Goal: Task Accomplishment & Management: Use online tool/utility

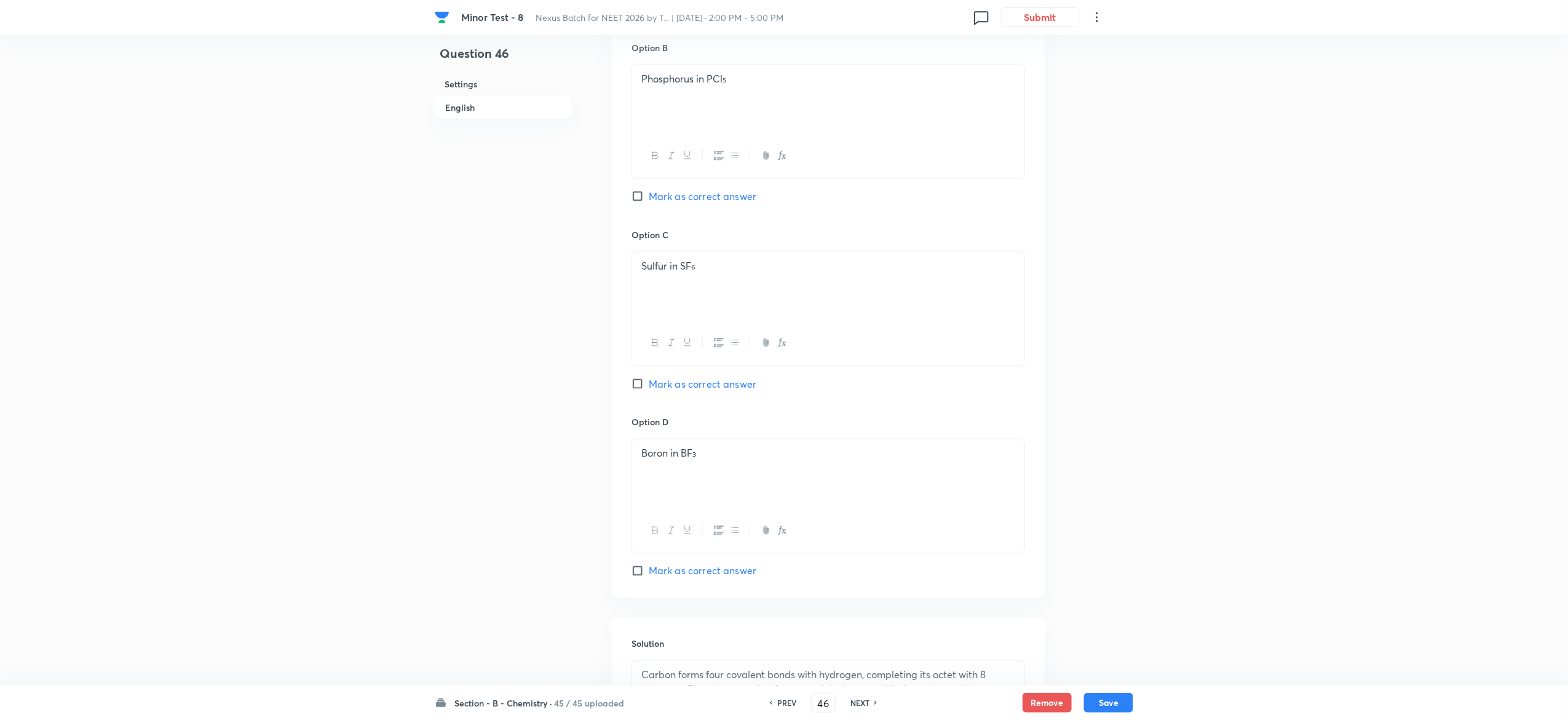
scroll to position [949, 0]
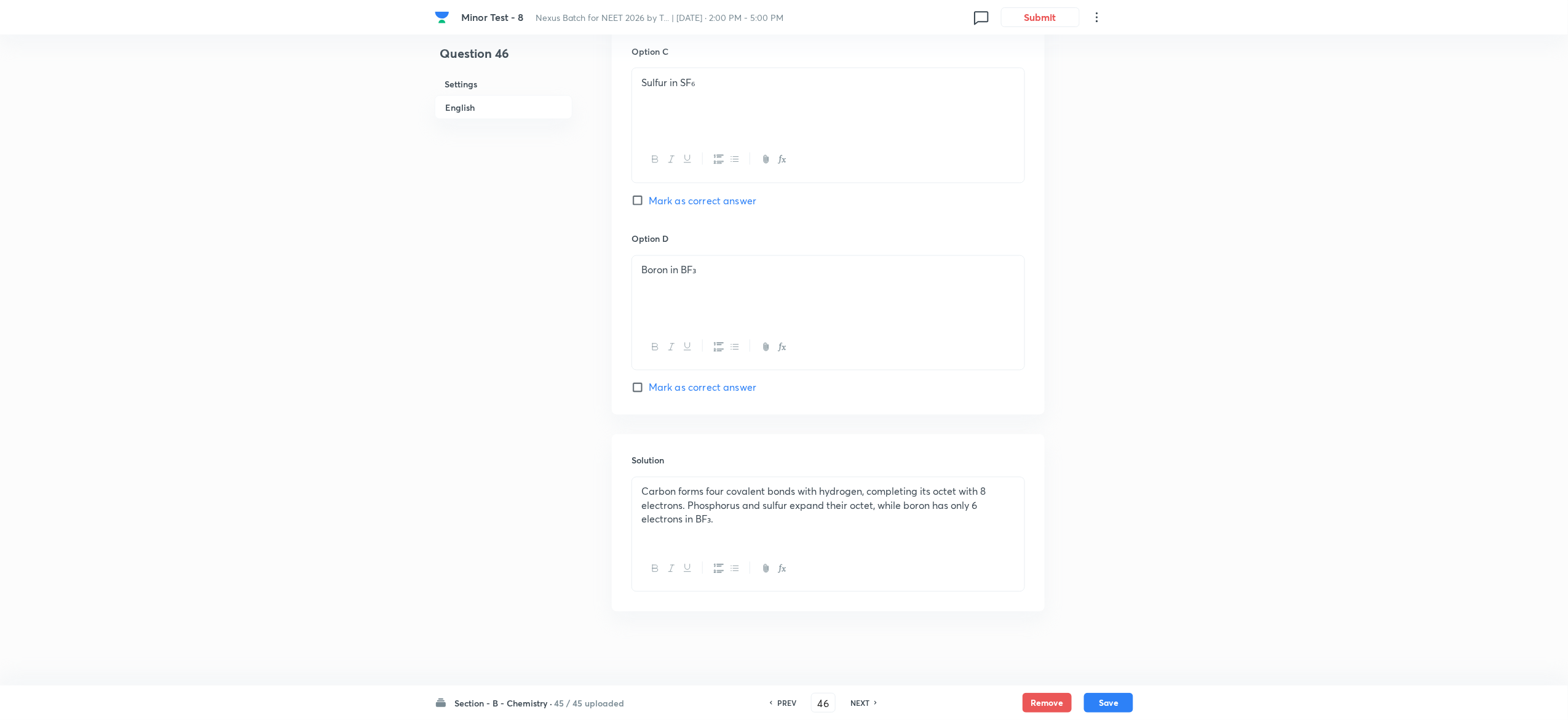
click at [574, 699] on h6 "45 / 45 uploaded" at bounding box center [589, 703] width 70 height 13
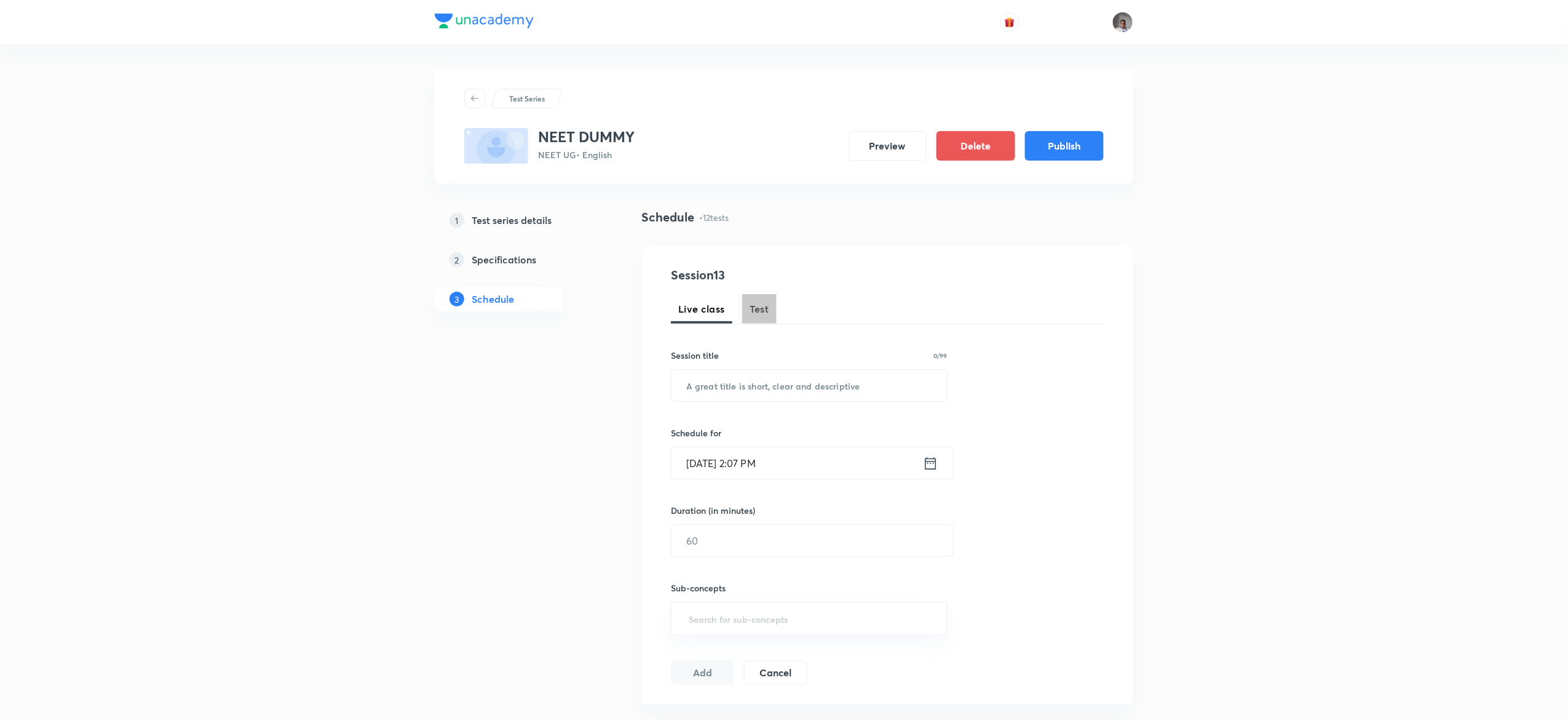
click at [758, 312] on span "Test" at bounding box center [759, 308] width 20 height 15
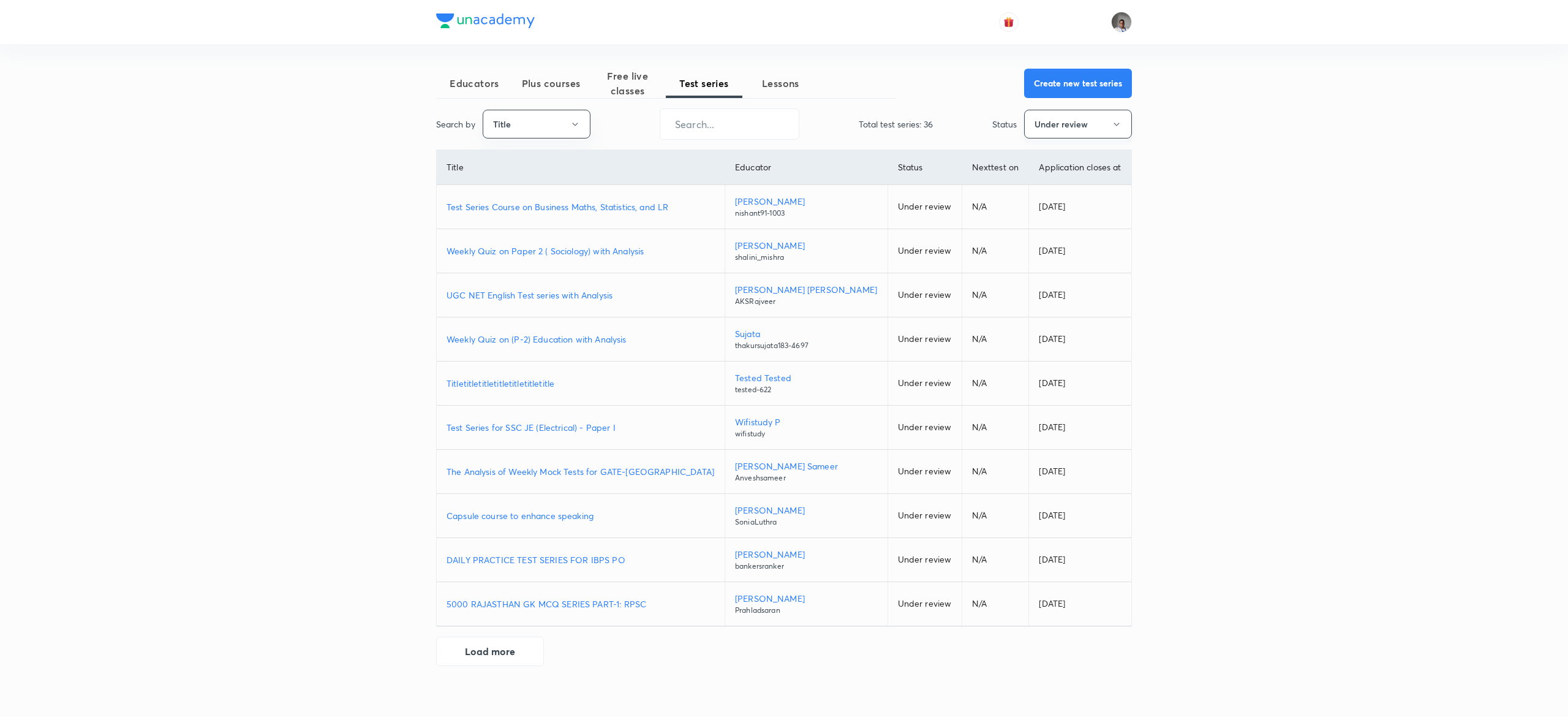
click at [1091, 123] on button "Under review" at bounding box center [1078, 124] width 108 height 29
click at [1035, 159] on span "All" at bounding box center [1078, 162] width 92 height 13
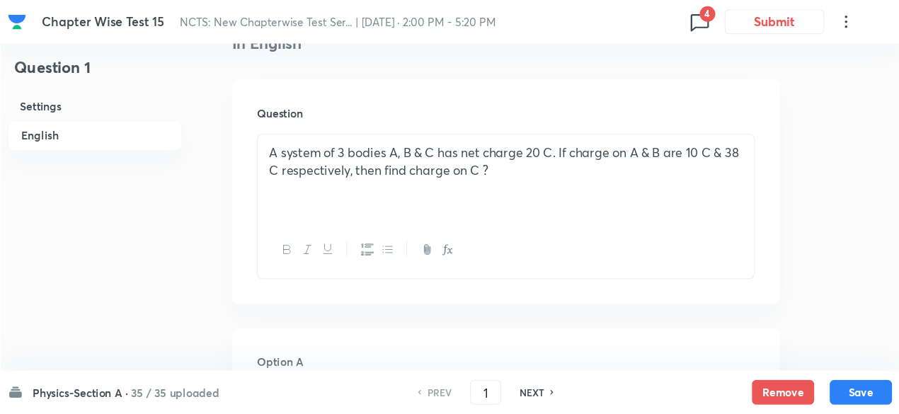
scroll to position [388, 0]
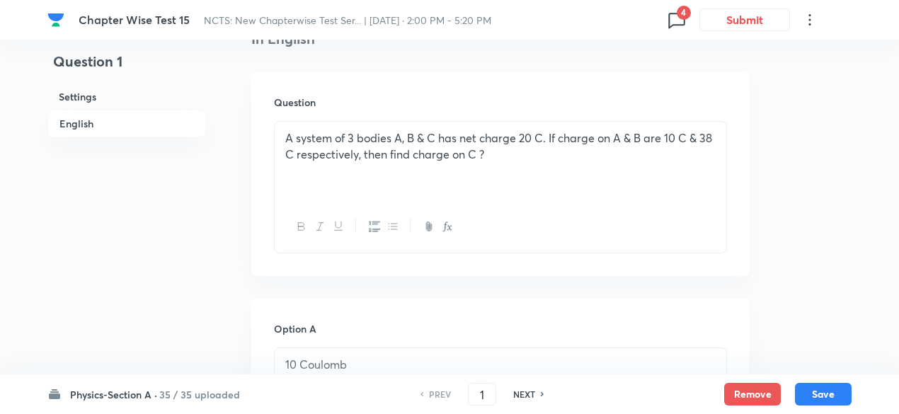
drag, startPoint x: 0, startPoint y: 0, endPoint x: 653, endPoint y: 237, distance: 694.5
click at [653, 237] on div at bounding box center [501, 227] width 452 height 52
